Goal: Find specific page/section

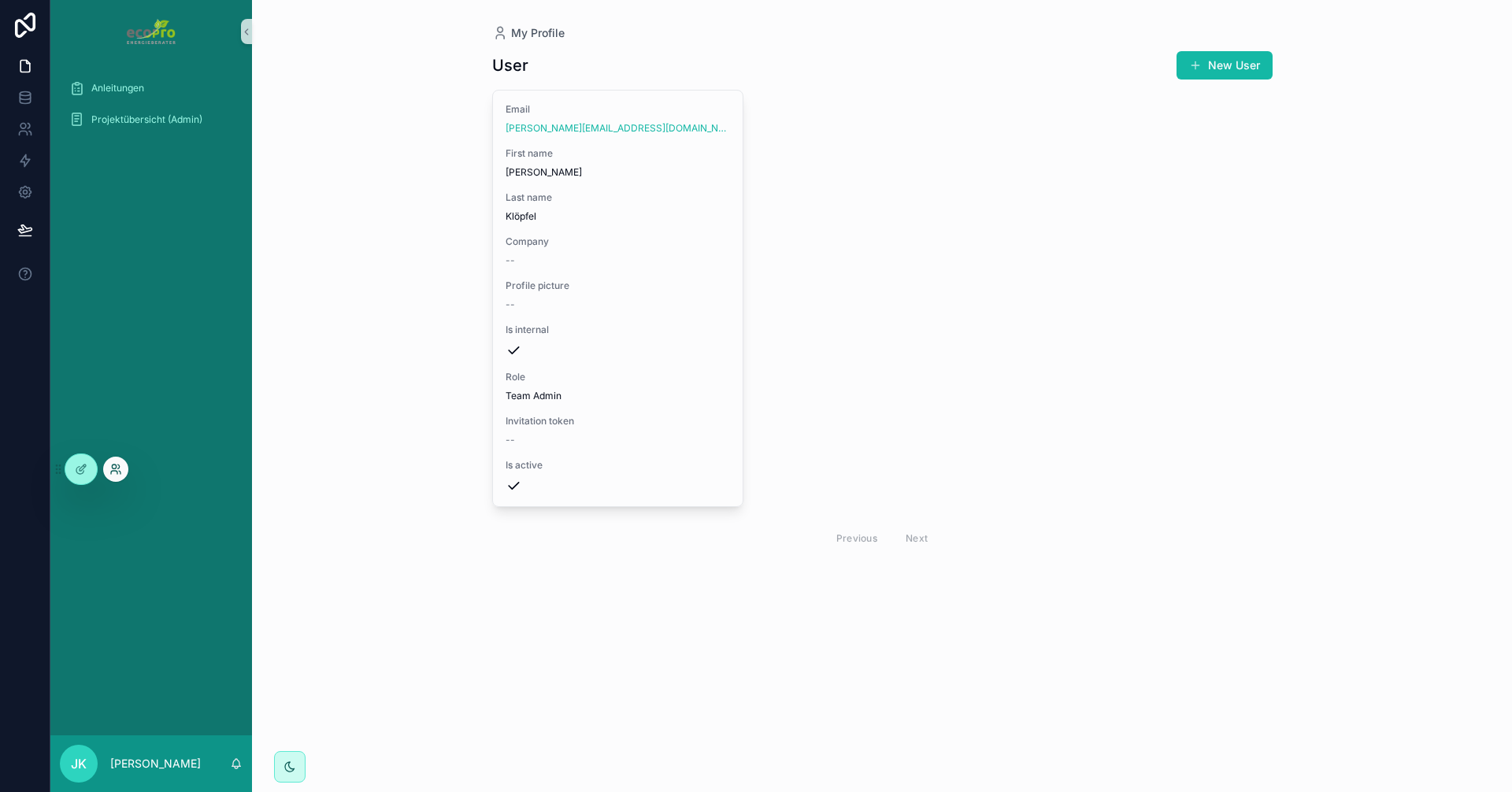
click at [121, 468] on icon at bounding box center [116, 469] width 12 height 12
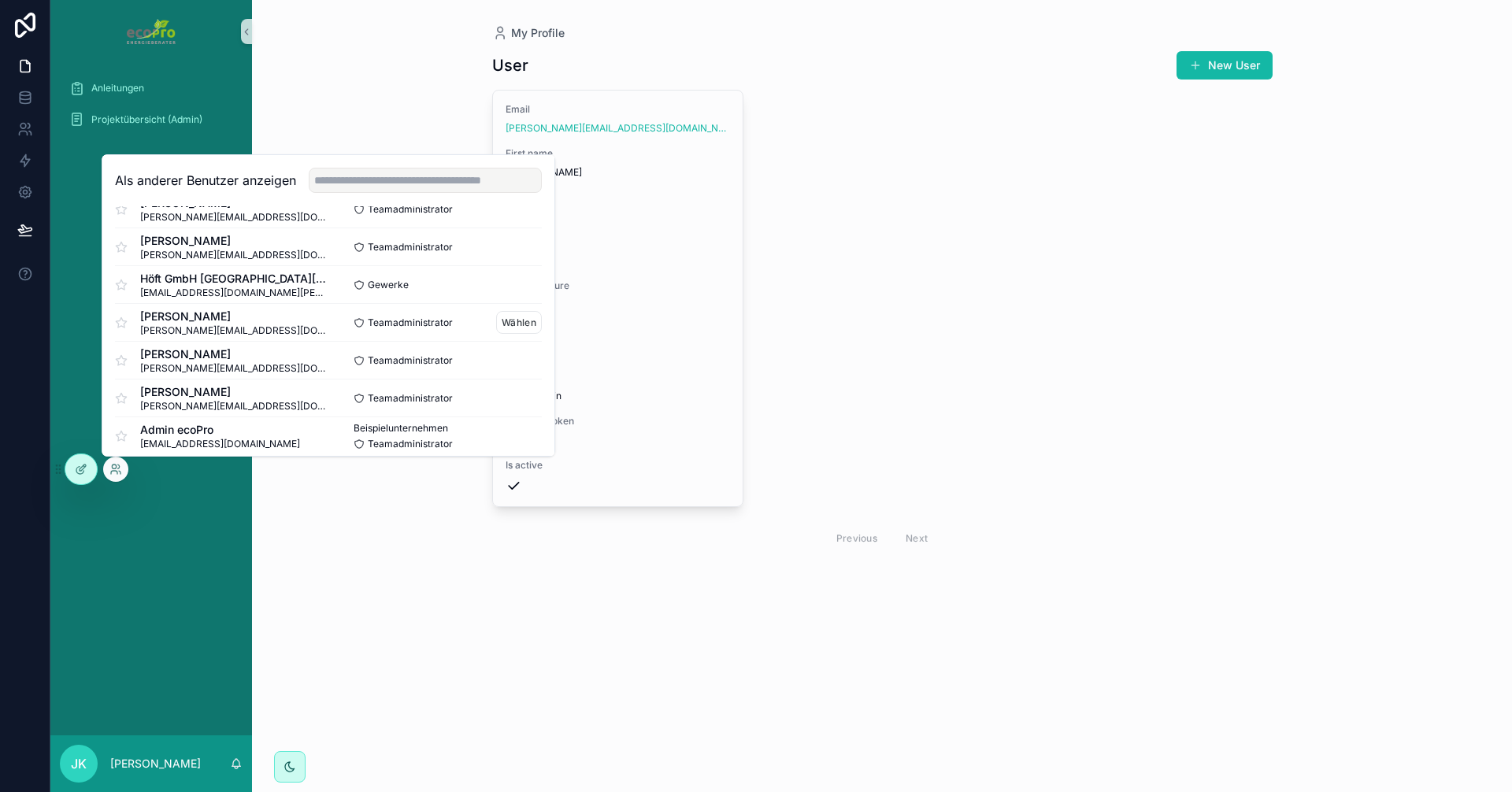
scroll to position [305, 0]
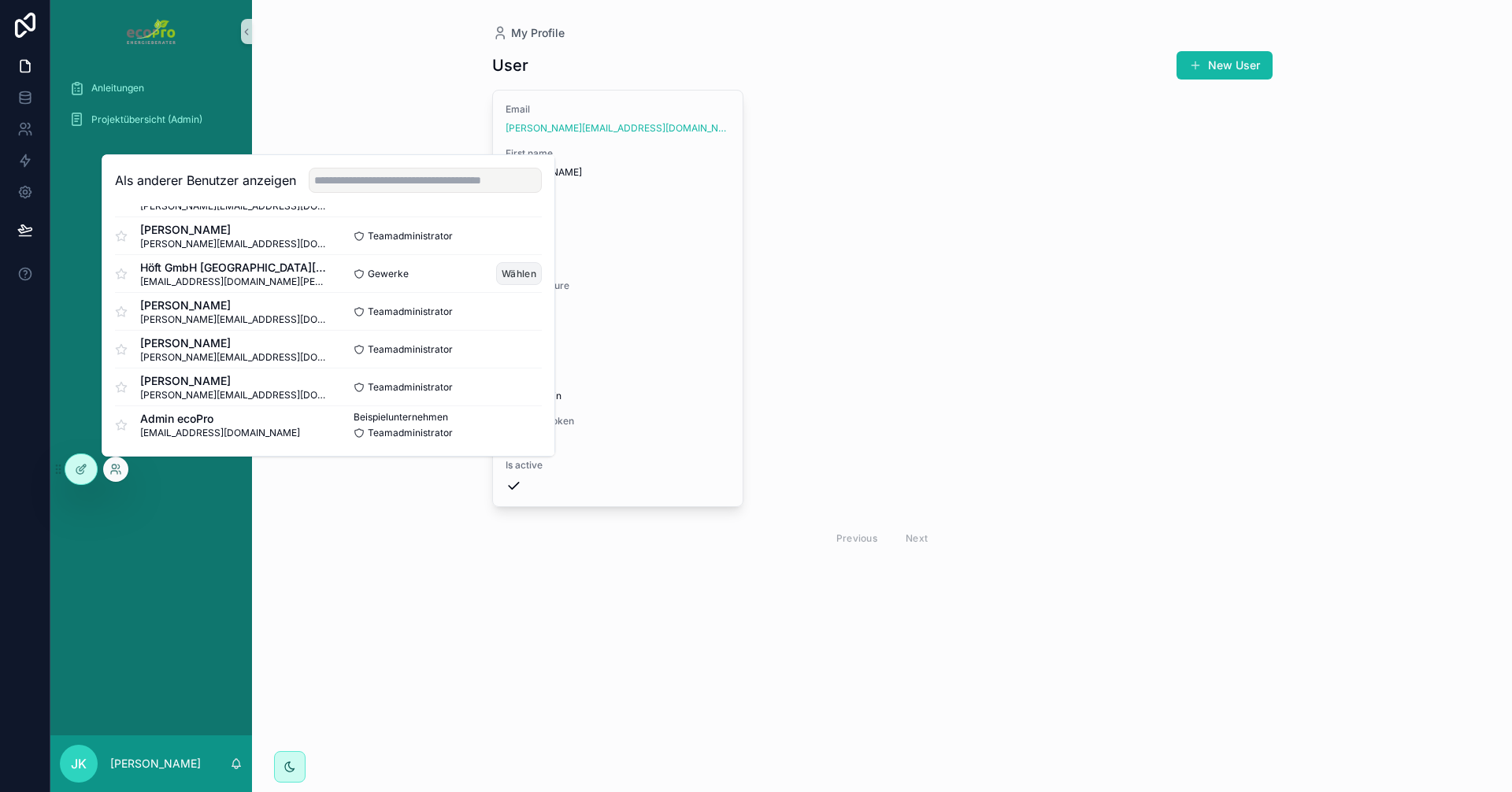
click at [508, 275] on font "Wählen" at bounding box center [518, 273] width 34 height 11
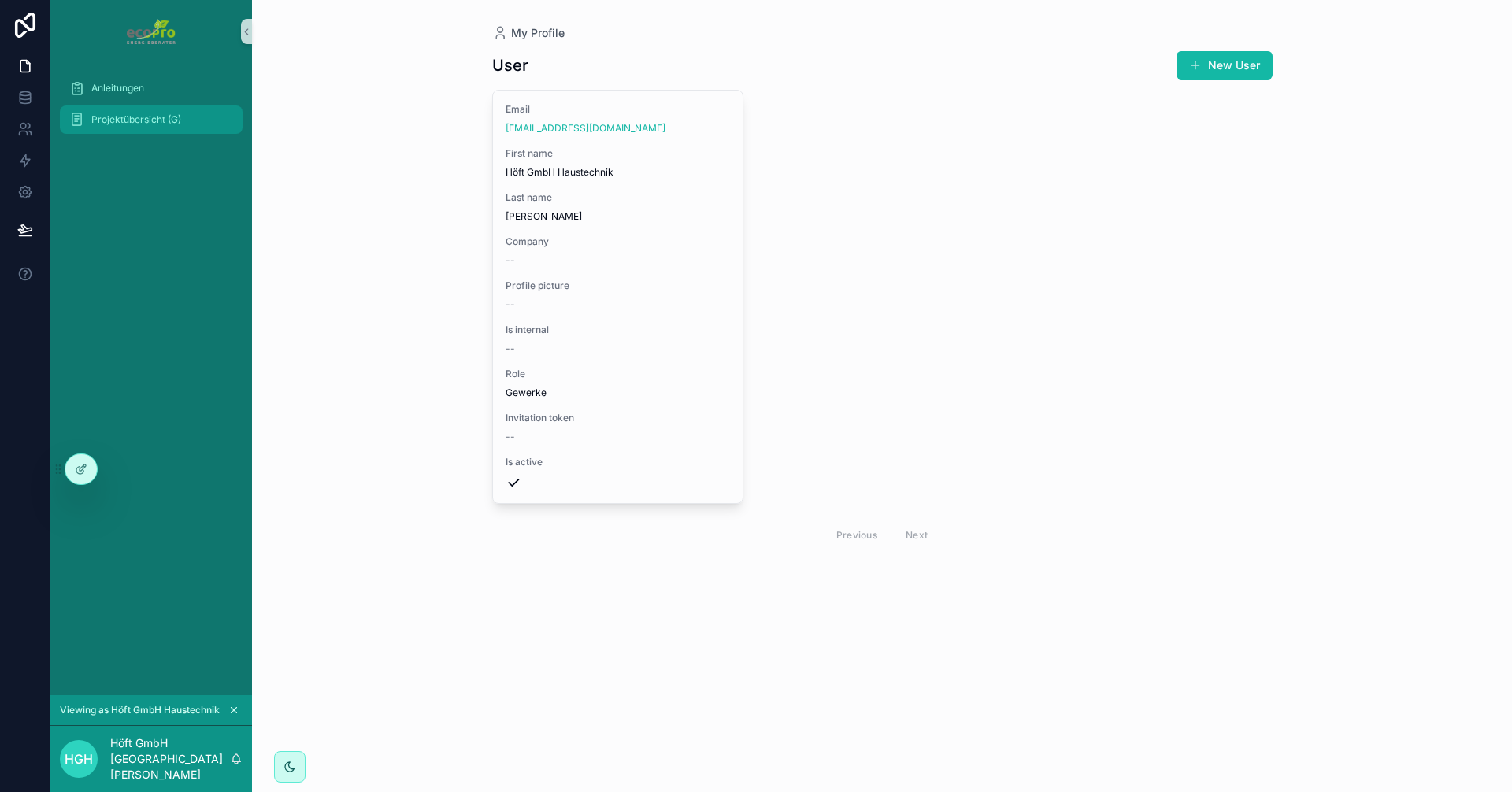
click at [134, 121] on span "Projektübersicht (G)" at bounding box center [136, 119] width 90 height 12
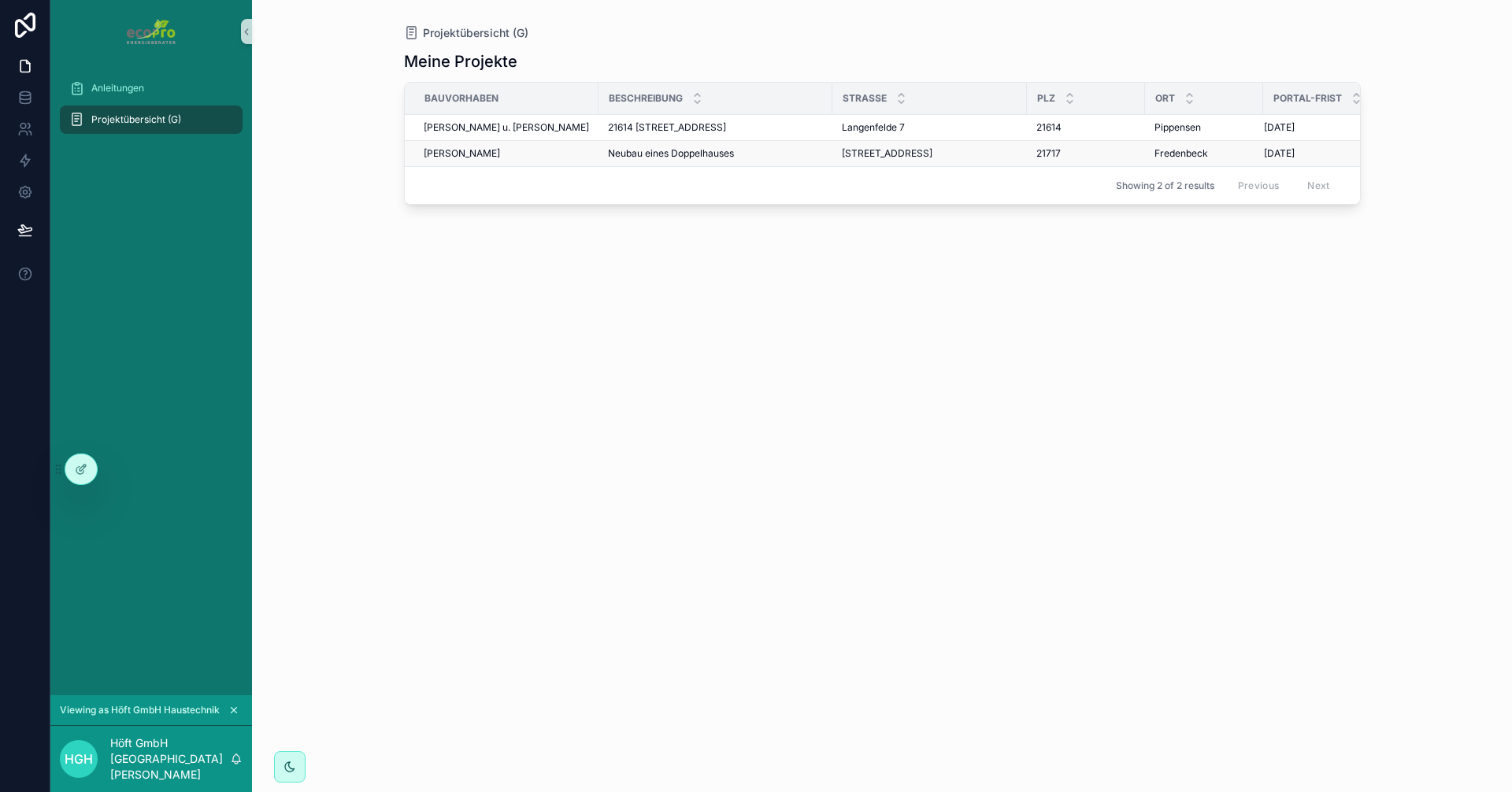
click at [457, 148] on span "Wiebusch, Maik" at bounding box center [462, 154] width 76 height 12
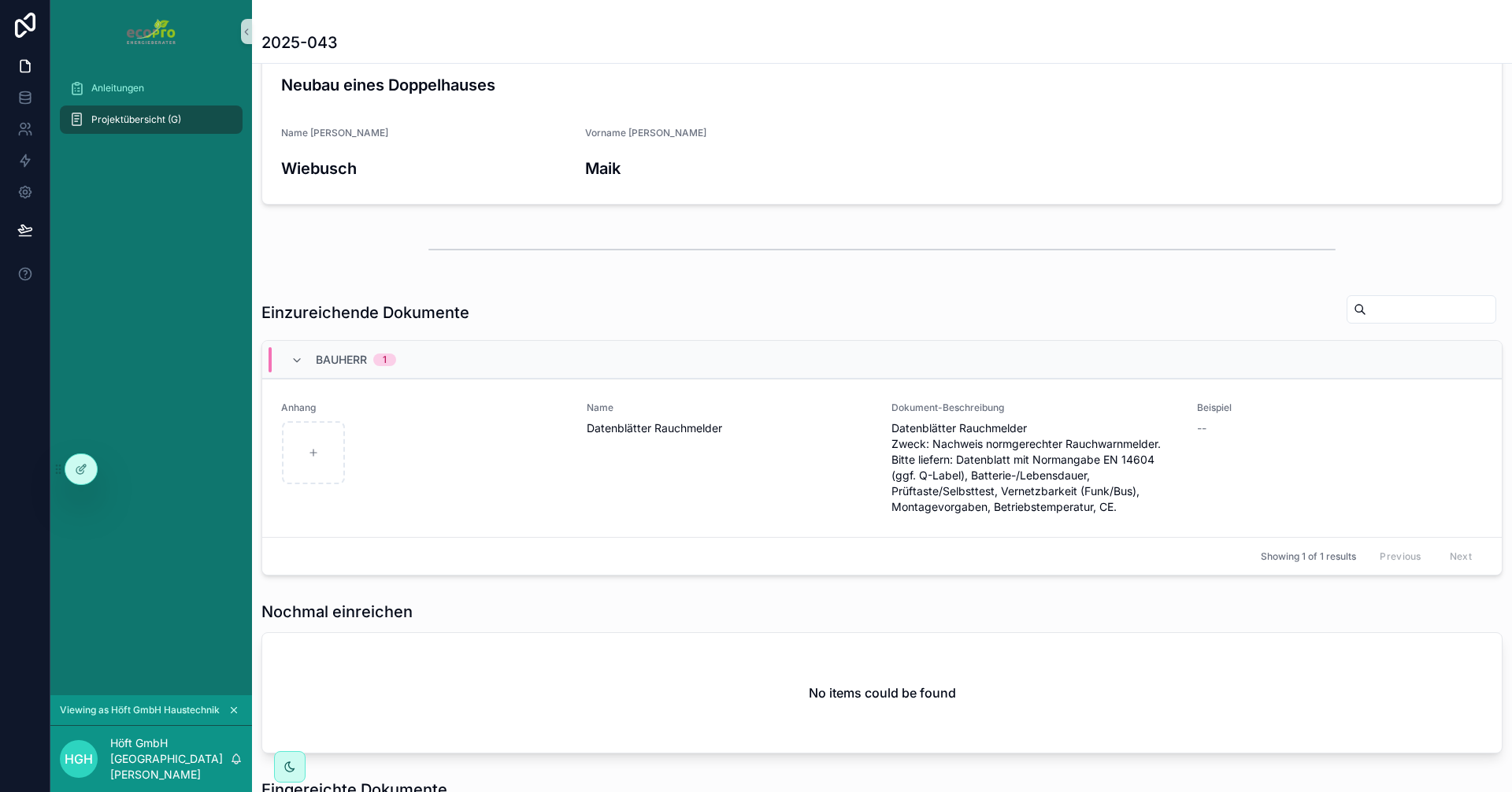
scroll to position [236, 0]
